Goal: Information Seeking & Learning: Learn about a topic

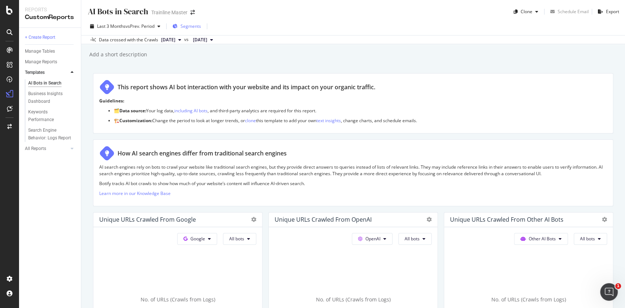
click at [191, 22] on div "Segments" at bounding box center [186, 26] width 29 height 11
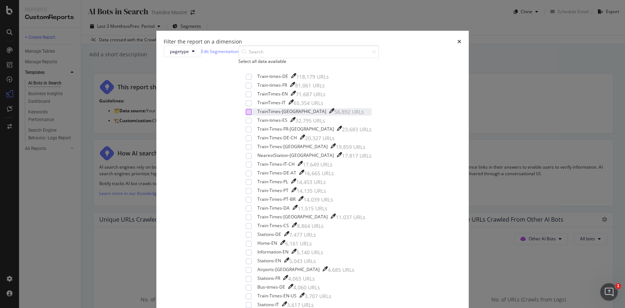
click at [246, 115] on div "modal" at bounding box center [249, 112] width 6 height 6
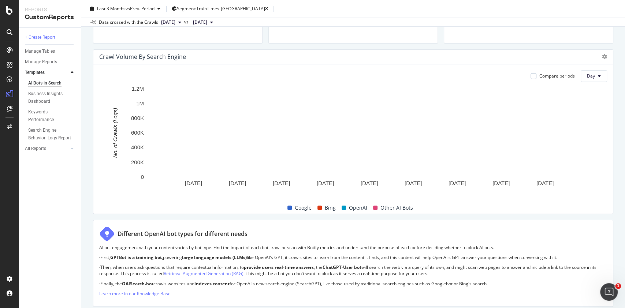
scroll to position [339, 0]
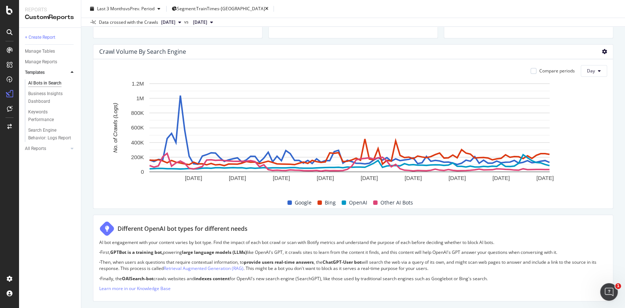
click at [602, 51] on icon at bounding box center [604, 51] width 5 height 5
click at [557, 37] on span "Bar (by Percentage)" at bounding box center [560, 38] width 55 height 7
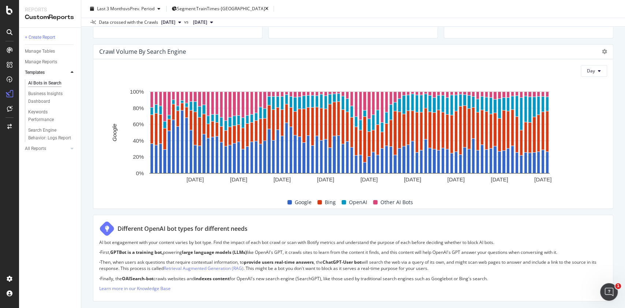
click at [602, 55] on div at bounding box center [604, 51] width 5 height 7
click at [602, 52] on icon at bounding box center [604, 51] width 5 height 5
click at [449, 68] on div "Day" at bounding box center [353, 71] width 508 height 12
click at [602, 50] on icon at bounding box center [604, 51] width 5 height 5
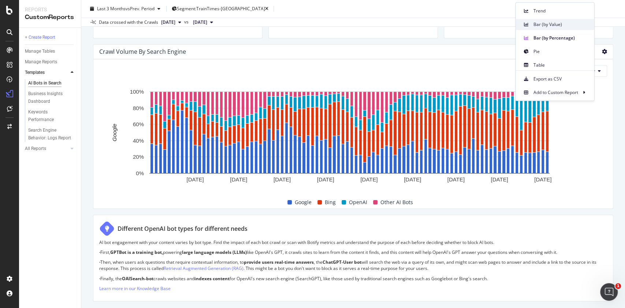
click at [558, 27] on span "Bar (by Value)" at bounding box center [560, 24] width 55 height 7
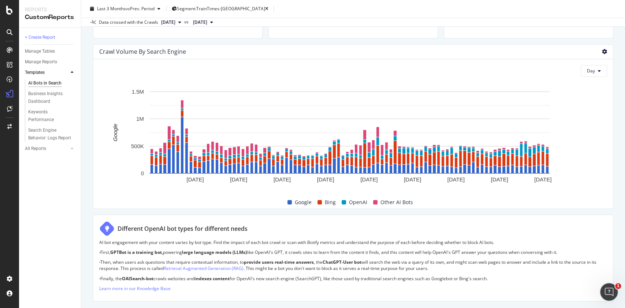
click at [602, 50] on icon at bounding box center [604, 51] width 5 height 5
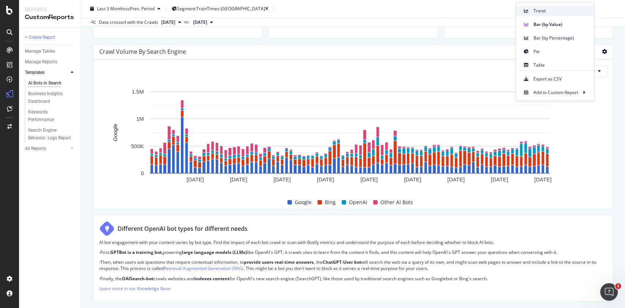
click at [565, 13] on span "Trend" at bounding box center [560, 11] width 55 height 7
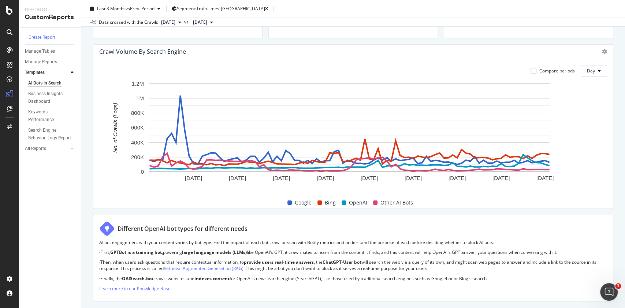
click at [175, 22] on span "[DATE]" at bounding box center [168, 22] width 14 height 7
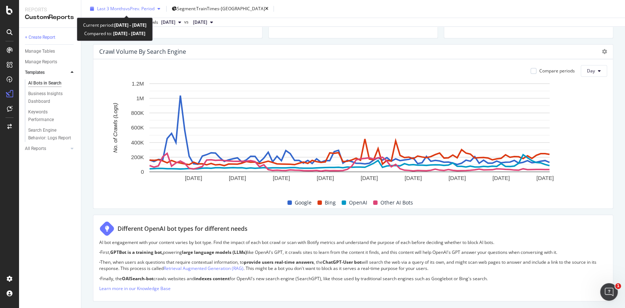
click at [147, 5] on span "vs Prev. Period" at bounding box center [140, 8] width 29 height 6
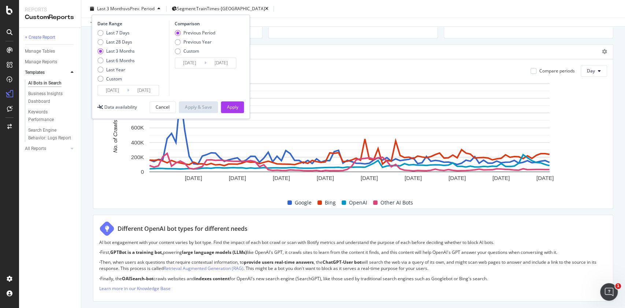
click at [123, 90] on input "[DATE]" at bounding box center [112, 90] width 29 height 10
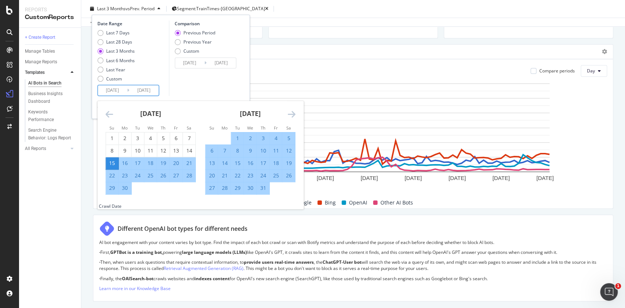
click at [154, 174] on div "25" at bounding box center [150, 175] width 12 height 7
type input "[DATE]"
click at [190, 93] on div "Comparison Previous Period Previous Year Custom [DATE] Navigate forward to inte…" at bounding box center [204, 58] width 70 height 75
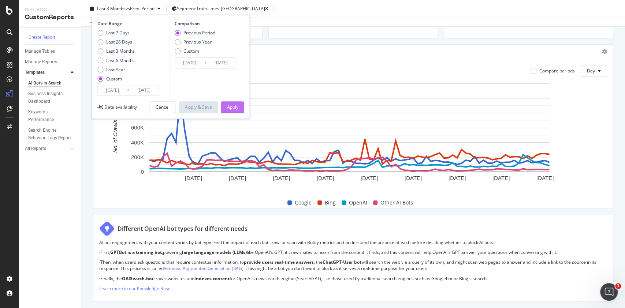
click at [243, 107] on button "Apply" at bounding box center [232, 107] width 23 height 12
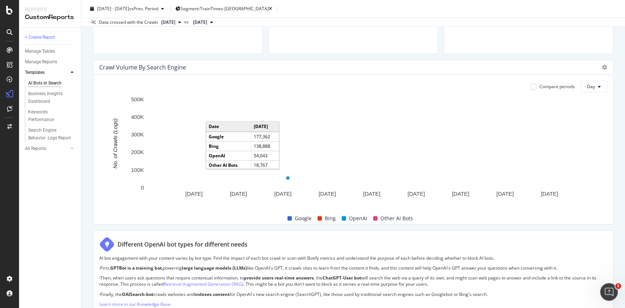
scroll to position [324, 0]
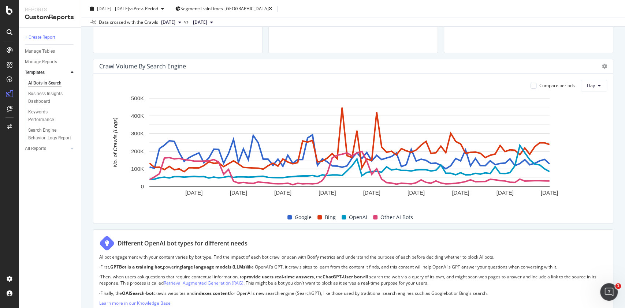
click at [396, 213] on span "Other AI Bots" at bounding box center [396, 217] width 33 height 9
click at [392, 219] on span "Other AI Bots" at bounding box center [396, 217] width 33 height 9
click at [380, 217] on span "Other AI Bots" at bounding box center [396, 217] width 33 height 9
click at [587, 82] on span "Day" at bounding box center [591, 85] width 8 height 6
click at [584, 122] on div "Month" at bounding box center [586, 127] width 25 height 11
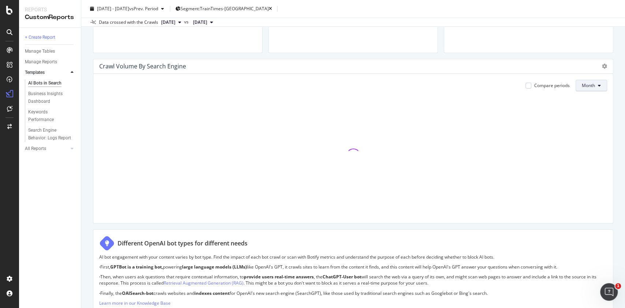
click at [587, 88] on span "Month" at bounding box center [588, 85] width 13 height 6
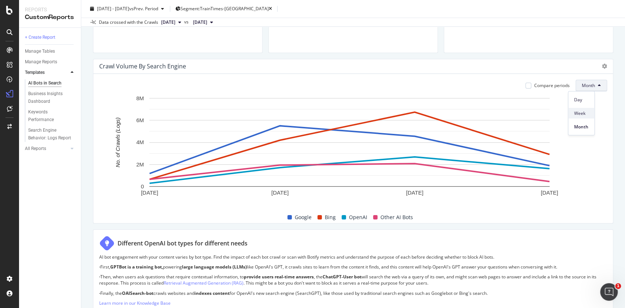
click at [580, 111] on span "Week" at bounding box center [581, 113] width 14 height 7
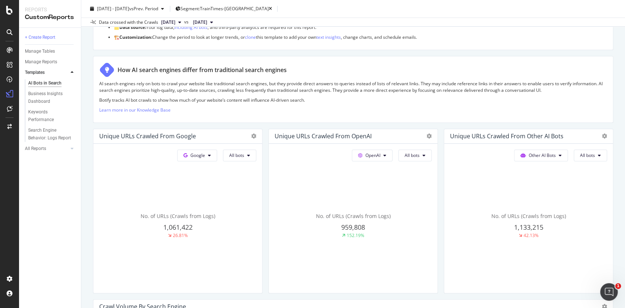
scroll to position [0, 0]
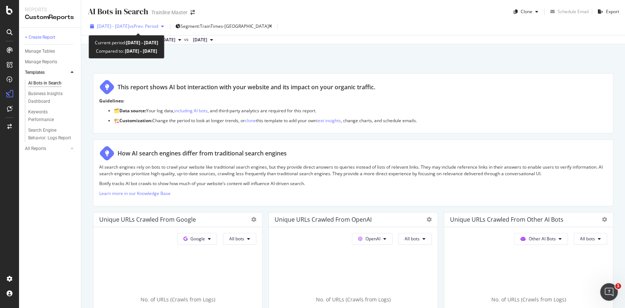
click at [129, 24] on span "[DATE] - [DATE]" at bounding box center [113, 26] width 32 height 6
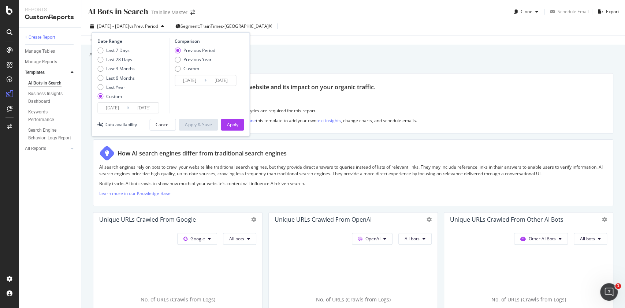
click at [122, 107] on input "[DATE]" at bounding box center [112, 108] width 29 height 10
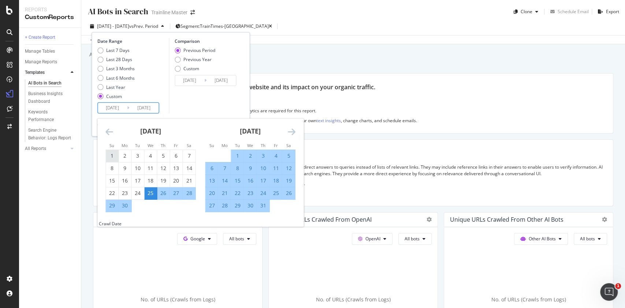
click at [113, 157] on div "1" at bounding box center [112, 155] width 12 height 7
type input "[DATE]"
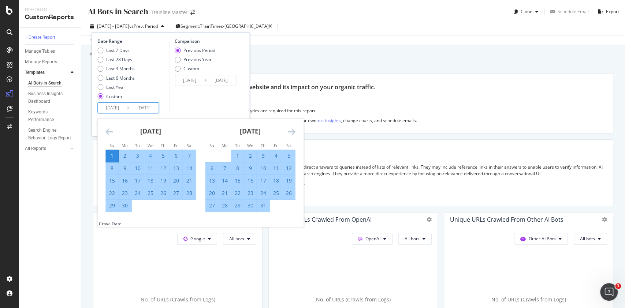
click at [211, 97] on div "Comparison Previous Period Previous Year Custom [DATE] Navigate forward to inte…" at bounding box center [204, 75] width 70 height 75
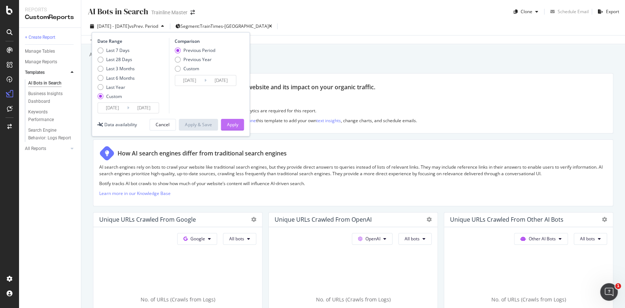
click at [234, 127] on div "Apply" at bounding box center [232, 125] width 11 height 6
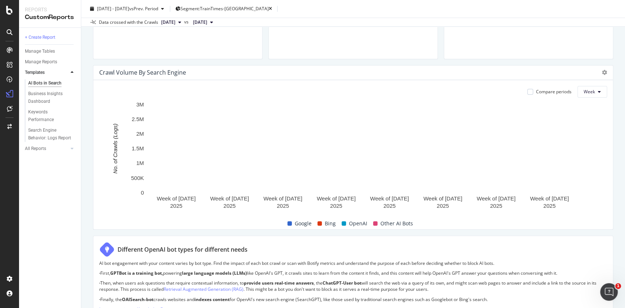
scroll to position [317, 0]
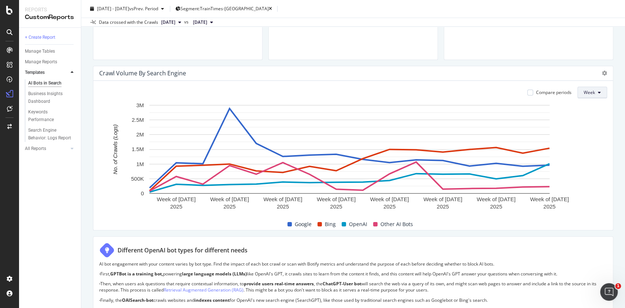
click at [584, 94] on span "Week" at bounding box center [589, 92] width 11 height 6
click at [584, 131] on span "Month" at bounding box center [582, 133] width 13 height 7
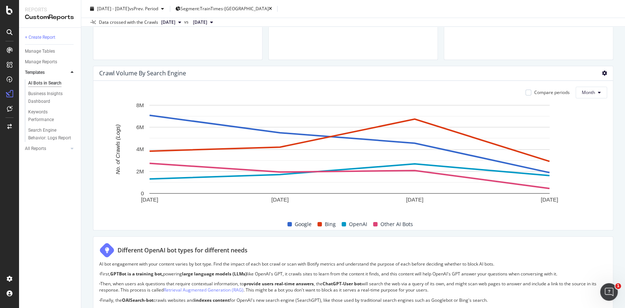
click at [602, 75] on icon at bounding box center [604, 73] width 5 height 5
click at [554, 102] on span "Export as CSV" at bounding box center [560, 100] width 55 height 7
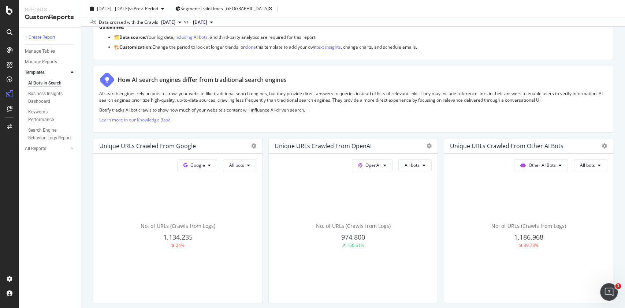
scroll to position [0, 0]
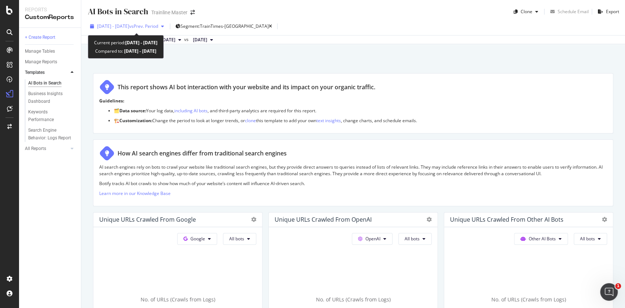
click at [129, 26] on span "[DATE] - [DATE]" at bounding box center [113, 26] width 32 height 6
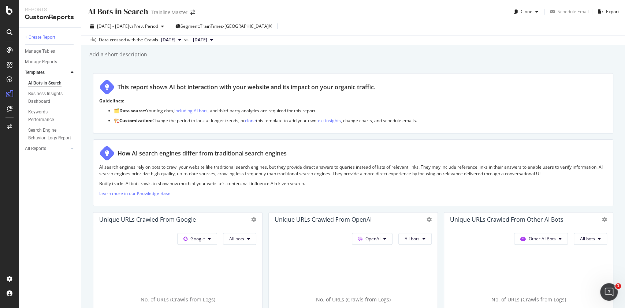
click at [297, 70] on div "AI Bots in Search AI Bots in Search Trainline Master Clone Schedule Email Expor…" at bounding box center [353, 154] width 544 height 308
click at [246, 27] on span "Segment: TrainTimes-[GEOGRAPHIC_DATA]" at bounding box center [224, 26] width 88 height 6
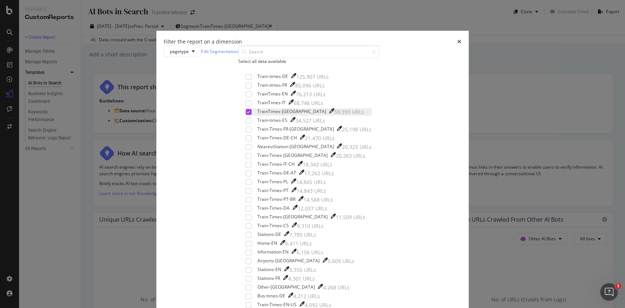
click at [246, 115] on div "modal" at bounding box center [249, 112] width 6 height 6
click at [189, 55] on span "pagetype" at bounding box center [179, 51] width 19 height 6
click at [238, 57] on div "pagetype Edit Segmentation" at bounding box center [201, 51] width 75 height 12
click at [201, 57] on button "pagetype" at bounding box center [182, 51] width 37 height 12
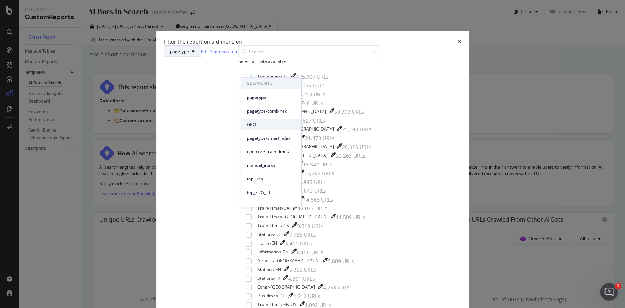
click at [266, 124] on span "GEO" at bounding box center [271, 124] width 49 height 7
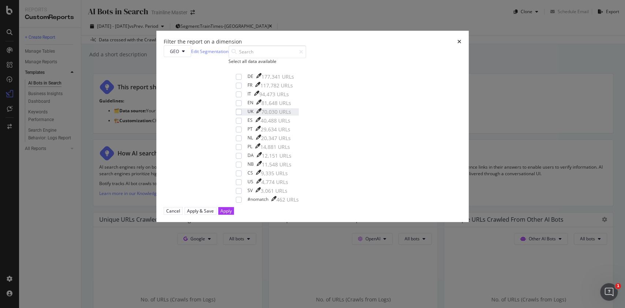
click at [247, 116] on div "UK 70,030 URLs" at bounding box center [267, 111] width 63 height 7
click at [232, 214] on div "Apply" at bounding box center [225, 211] width 11 height 6
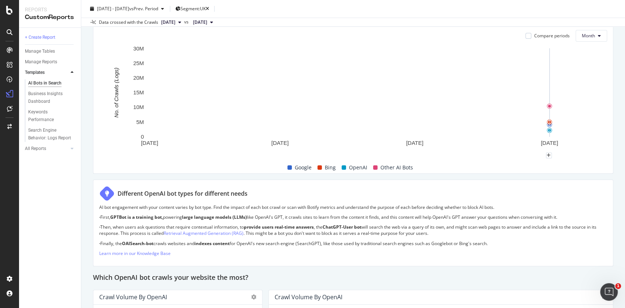
scroll to position [327, 0]
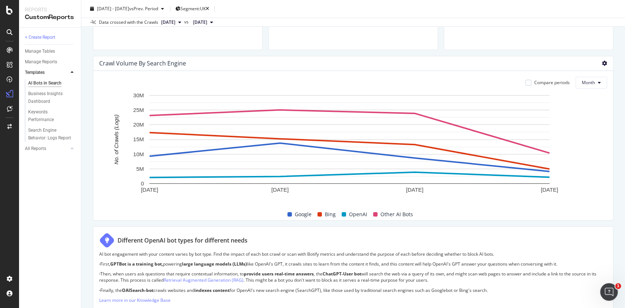
click at [602, 65] on icon at bounding box center [604, 63] width 5 height 5
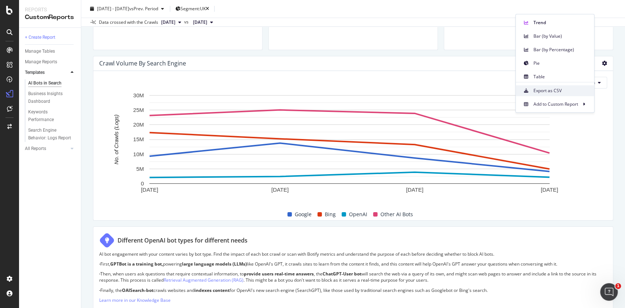
click at [566, 89] on span "Export as CSV" at bounding box center [560, 91] width 55 height 7
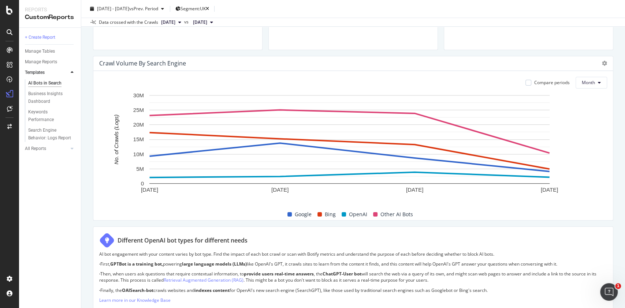
click at [593, 58] on div "Crawl Volume By Search Engine" at bounding box center [353, 63] width 520 height 15
click at [602, 63] on icon at bounding box center [604, 63] width 5 height 5
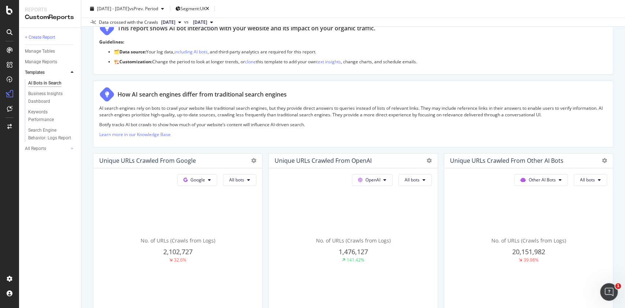
scroll to position [0, 0]
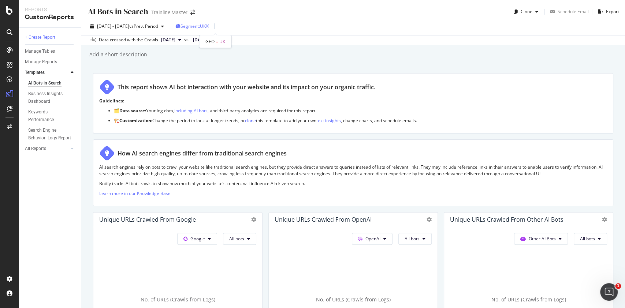
click at [206, 26] on span "Segment: [GEOGRAPHIC_DATA]" at bounding box center [192, 26] width 25 height 6
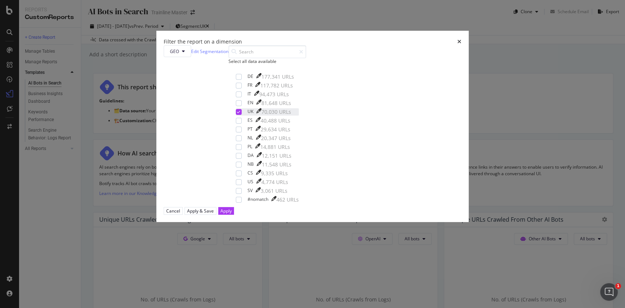
click at [240, 114] on icon "modal" at bounding box center [238, 112] width 3 height 4
click at [242, 185] on div "modal" at bounding box center [239, 182] width 6 height 6
click at [232, 214] on div "Apply" at bounding box center [225, 211] width 11 height 6
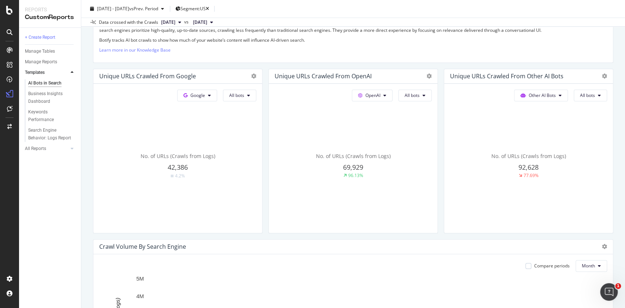
scroll to position [144, 0]
click at [427, 75] on icon at bounding box center [429, 75] width 5 height 5
click at [422, 60] on div "How AI search engines differ from traditional search engines AI search engines …" at bounding box center [353, 28] width 520 height 67
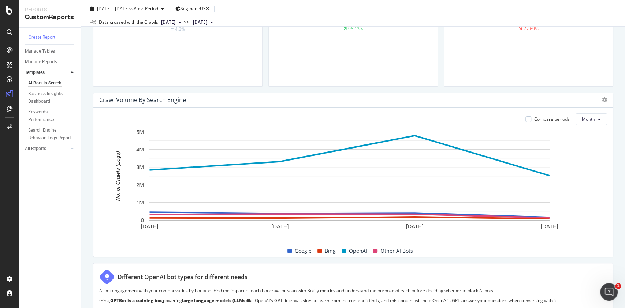
scroll to position [299, 0]
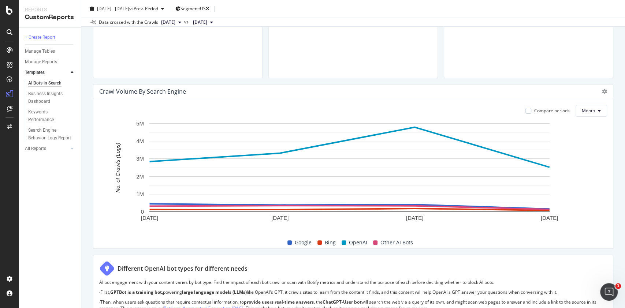
click at [602, 95] on div at bounding box center [604, 91] width 5 height 7
click at [600, 87] on div "Crawl Volume By Search Engine" at bounding box center [353, 92] width 520 height 15
click at [602, 94] on icon at bounding box center [604, 91] width 5 height 5
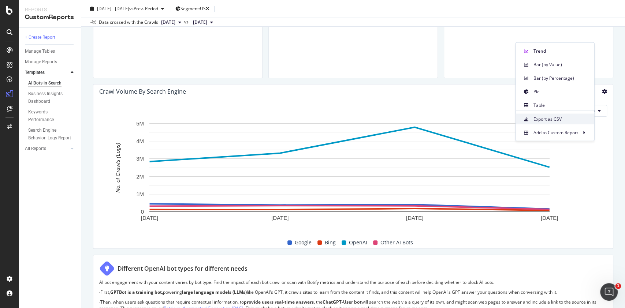
click at [568, 118] on span "Export as CSV" at bounding box center [560, 119] width 55 height 7
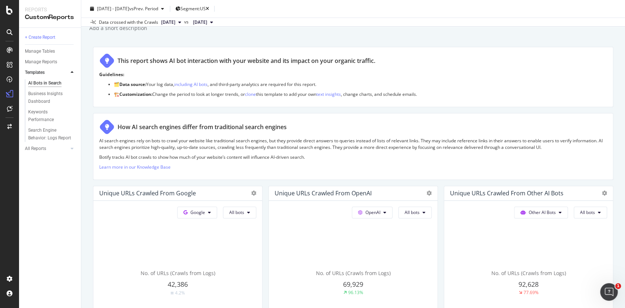
scroll to position [0, 0]
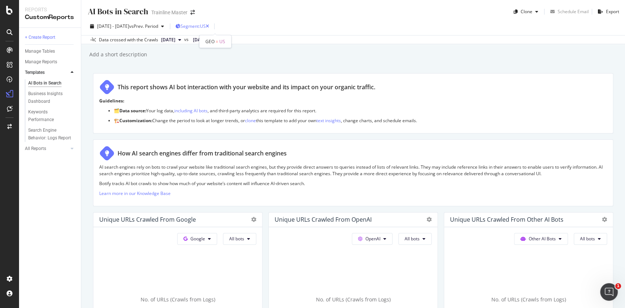
click at [209, 23] on div "Segment: [GEOGRAPHIC_DATA]" at bounding box center [194, 26] width 29 height 6
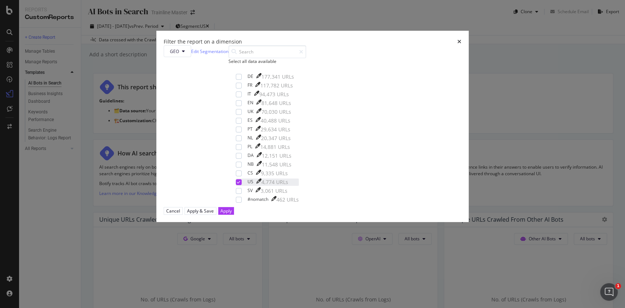
click at [240, 184] on icon "modal" at bounding box center [238, 182] width 3 height 4
click at [246, 81] on div "DE 177,341 URLs" at bounding box center [267, 76] width 63 height 7
click at [242, 89] on div "modal" at bounding box center [239, 86] width 6 height 6
click at [242, 97] on div "modal" at bounding box center [239, 95] width 6 height 6
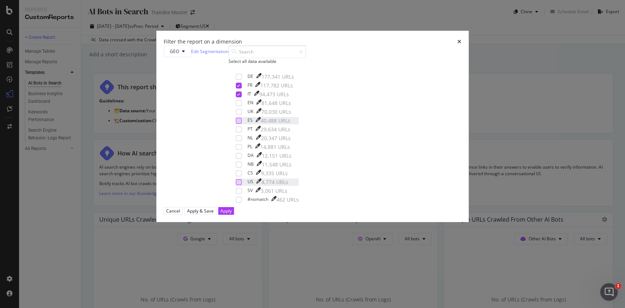
click at [242, 124] on div "modal" at bounding box center [239, 121] width 6 height 6
click at [234, 215] on button "Apply" at bounding box center [226, 211] width 16 height 8
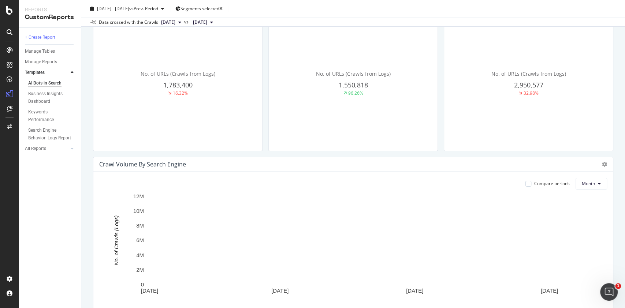
scroll to position [327, 0]
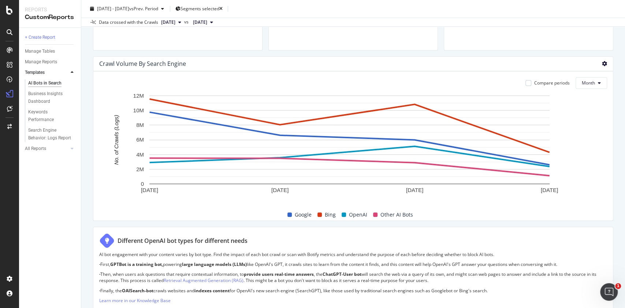
click at [602, 63] on icon at bounding box center [604, 63] width 5 height 5
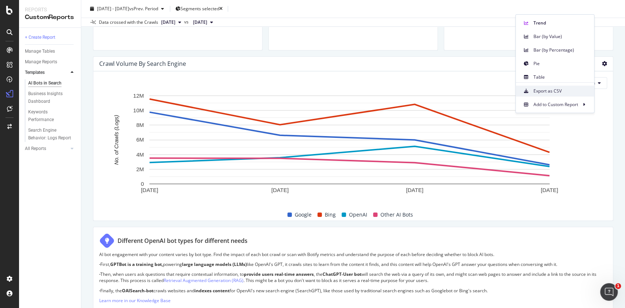
click at [565, 92] on span "Export as CSV" at bounding box center [560, 91] width 55 height 7
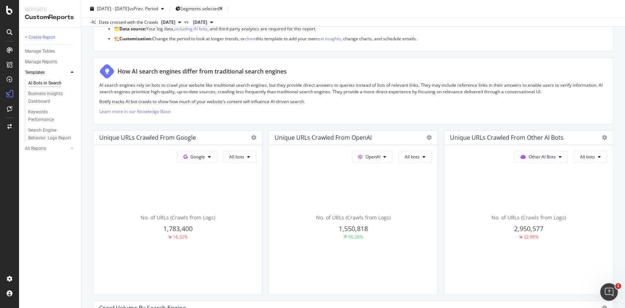
scroll to position [86, 0]
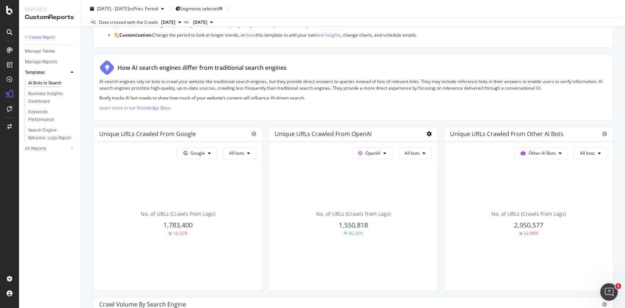
click at [427, 133] on icon at bounding box center [429, 133] width 5 height 5
click at [410, 154] on span "All bots" at bounding box center [412, 153] width 15 height 6
click at [410, 178] on span "Indexing bots" at bounding box center [418, 181] width 37 height 7
click at [414, 154] on span "Indexing bots" at bounding box center [405, 153] width 27 height 6
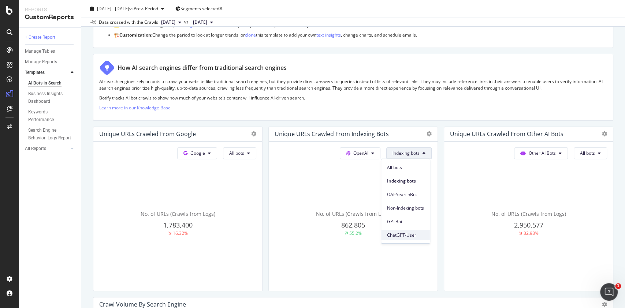
click at [407, 237] on span "ChatGPT-User" at bounding box center [405, 235] width 37 height 7
click at [410, 153] on span "ChatGPT-User" at bounding box center [404, 153] width 29 height 6
click at [402, 222] on span "GPTBot" at bounding box center [404, 221] width 37 height 7
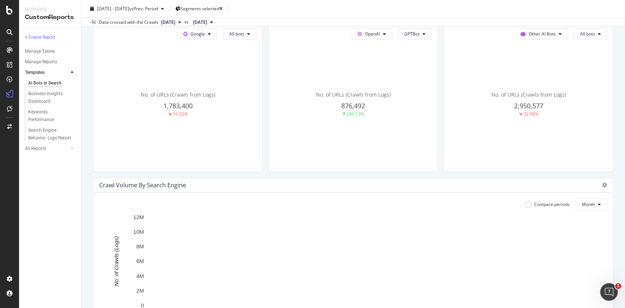
scroll to position [178, 0]
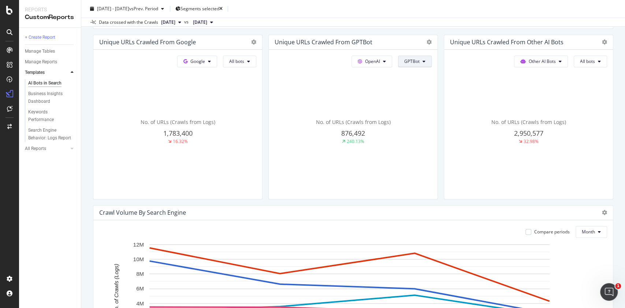
click at [404, 62] on span "GPTBot" at bounding box center [411, 61] width 15 height 6
click at [381, 197] on div "OpenAI GPTBot No. of URLs (Crawls from Logs) 876,492 240.13%" at bounding box center [353, 124] width 169 height 149
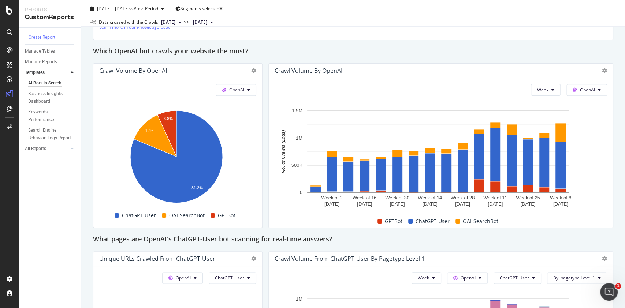
scroll to position [595, 0]
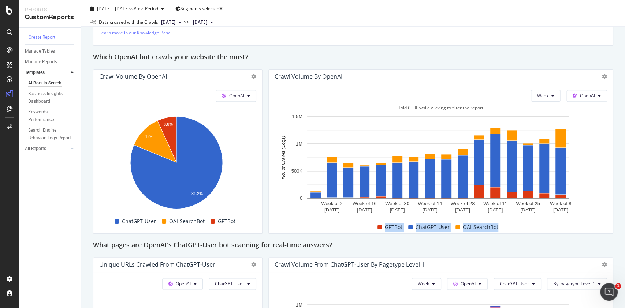
drag, startPoint x: 365, startPoint y: 230, endPoint x: 498, endPoint y: 231, distance: 133.3
click at [498, 231] on div "GPTBot ChatGPT-User OAI-SearchBot" at bounding box center [438, 227] width 332 height 12
copy div "GPTBot ChatGPT-User OAI-SearchBot"
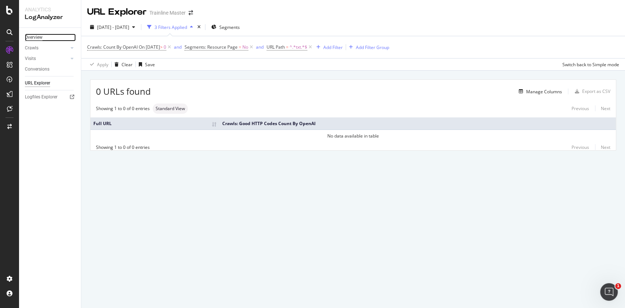
click at [39, 40] on div "Overview" at bounding box center [34, 38] width 18 height 8
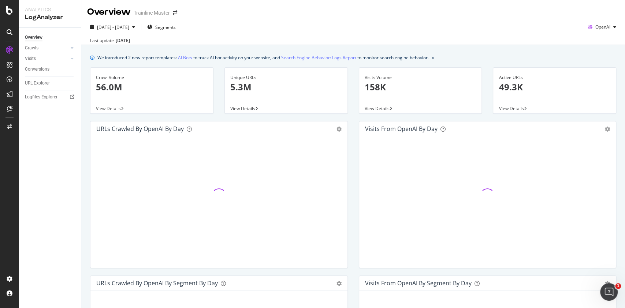
click at [597, 11] on div "Overview Trainline Master" at bounding box center [353, 9] width 544 height 18
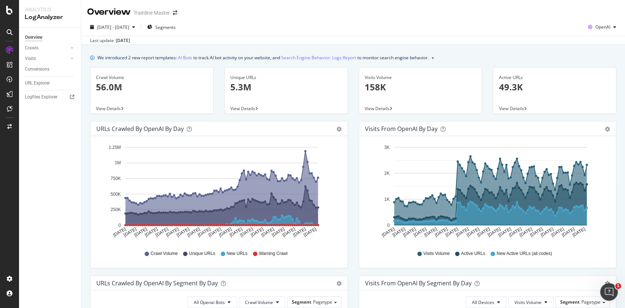
click at [604, 8] on div "Overview Trainline Master 2025 Jun. 15th - Sep. 14th Segments OpenAI Last updat…" at bounding box center [353, 154] width 544 height 308
click at [610, 25] on div "button" at bounding box center [614, 27] width 9 height 4
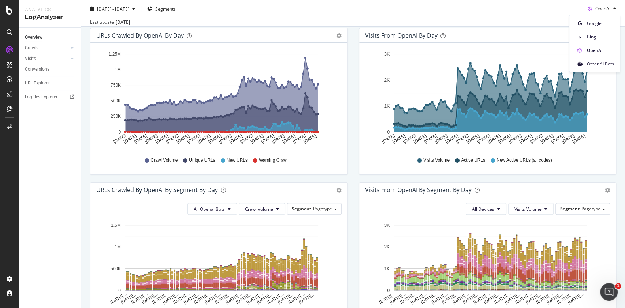
click at [610, 8] on div "button" at bounding box center [614, 9] width 9 height 4
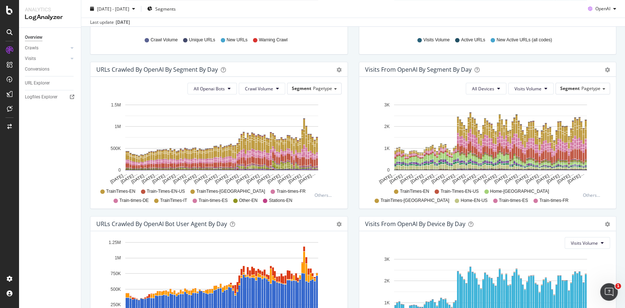
scroll to position [214, 0]
click at [495, 83] on button "All Devices" at bounding box center [486, 88] width 41 height 12
click at [509, 72] on div "Visits from OpenAI By Segment By Day" at bounding box center [479, 69] width 229 height 7
click at [327, 86] on span "Pagetype" at bounding box center [322, 88] width 19 height 6
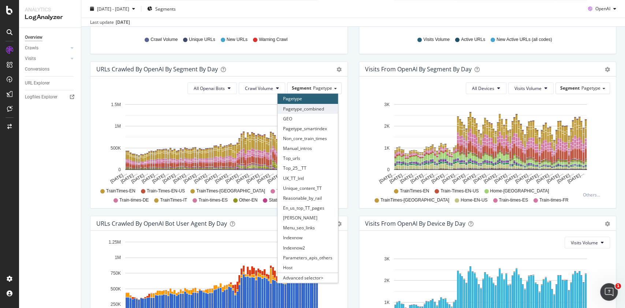
click at [318, 110] on div "Pagetype_combined" at bounding box center [308, 109] width 60 height 10
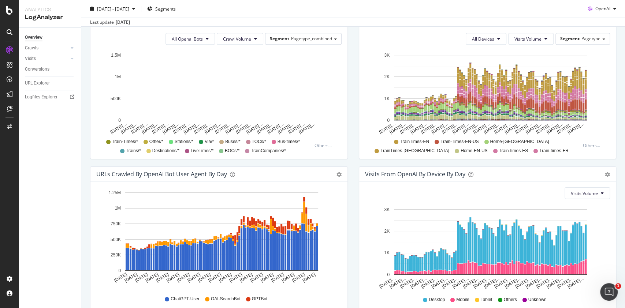
scroll to position [264, 0]
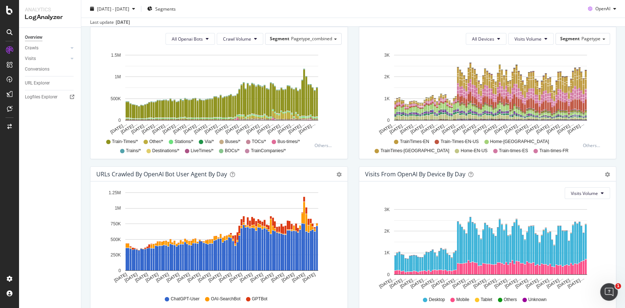
click at [269, 82] on rect "A chart." at bounding box center [221, 88] width 193 height 66
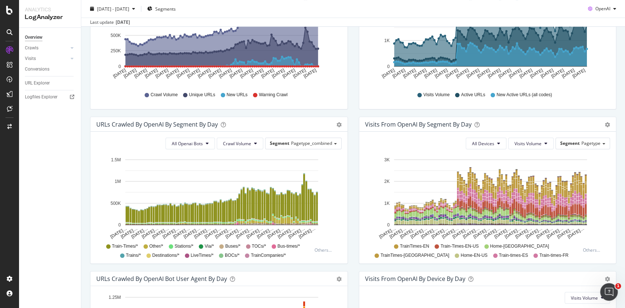
scroll to position [0, 0]
